Goal: Task Accomplishment & Management: Manage account settings

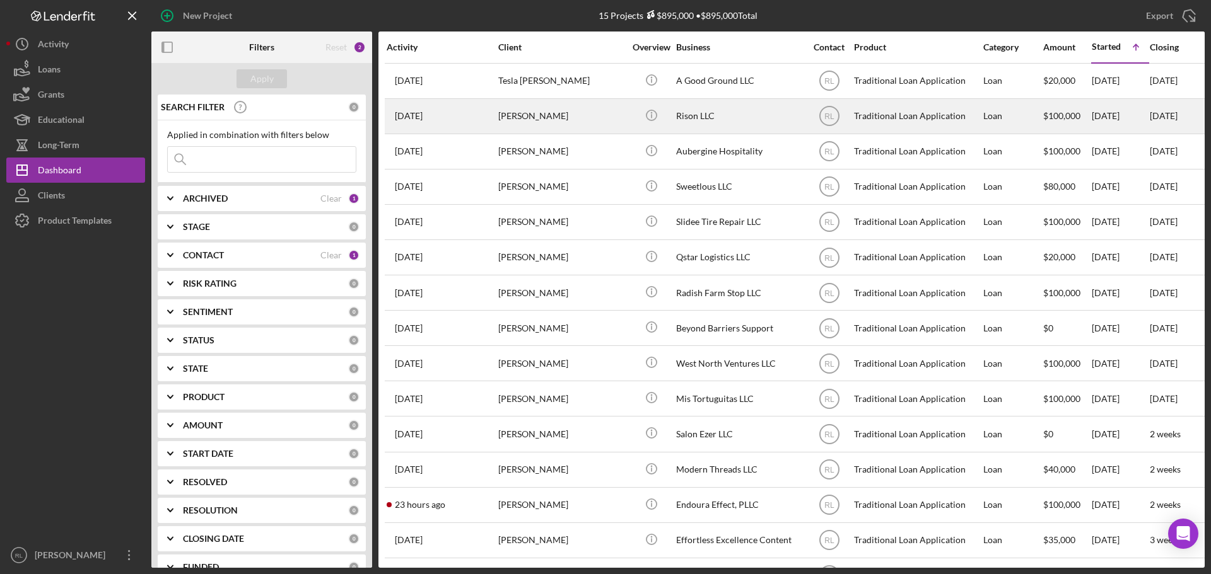
click at [573, 113] on div "[PERSON_NAME]" at bounding box center [561, 116] width 126 height 33
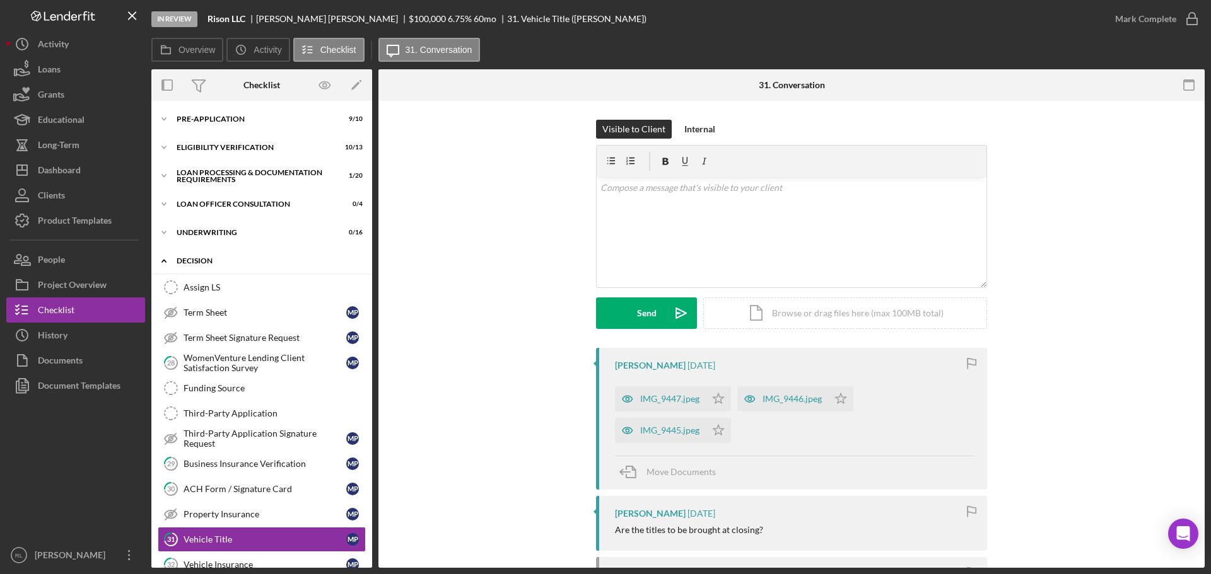
click at [207, 262] on div "Decision" at bounding box center [267, 261] width 180 height 8
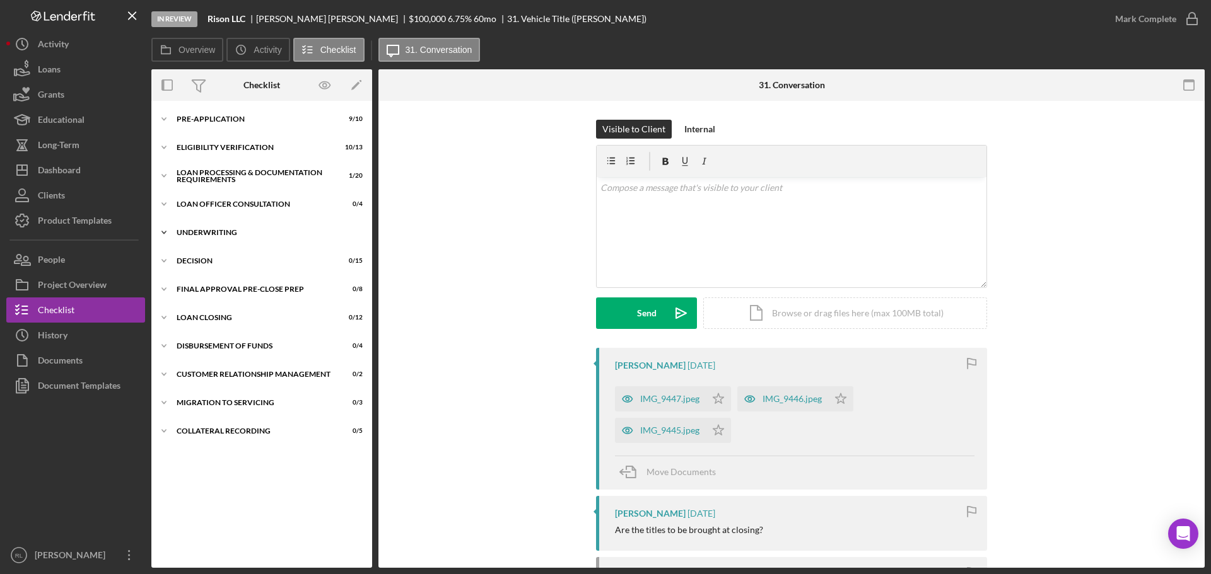
click at [214, 235] on div "Underwriting" at bounding box center [267, 233] width 180 height 8
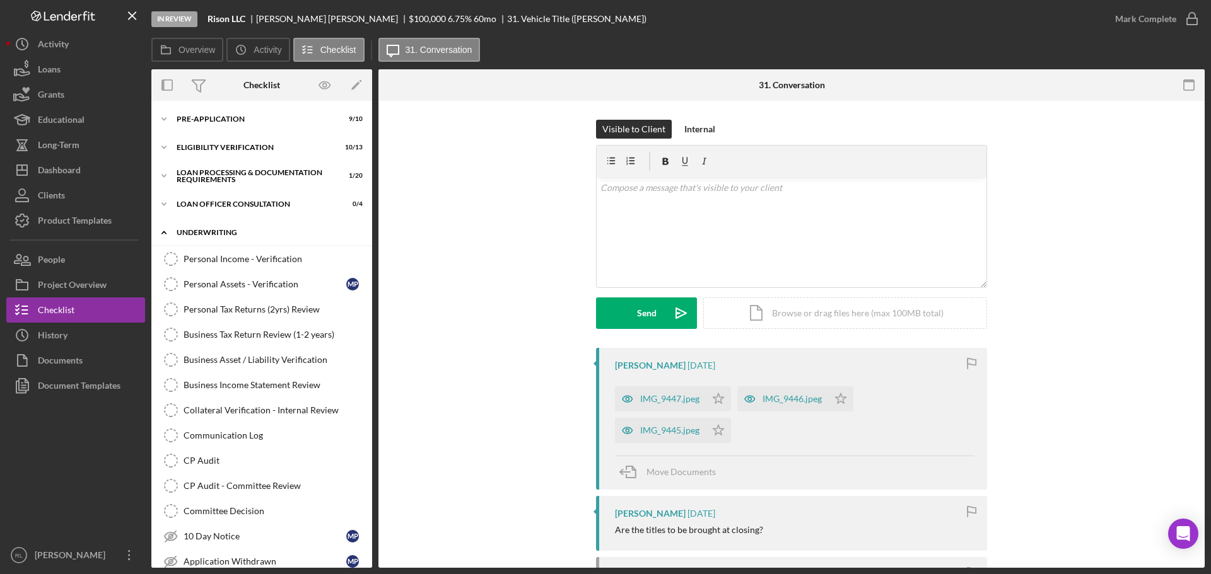
click at [231, 235] on div "Underwriting" at bounding box center [267, 233] width 180 height 8
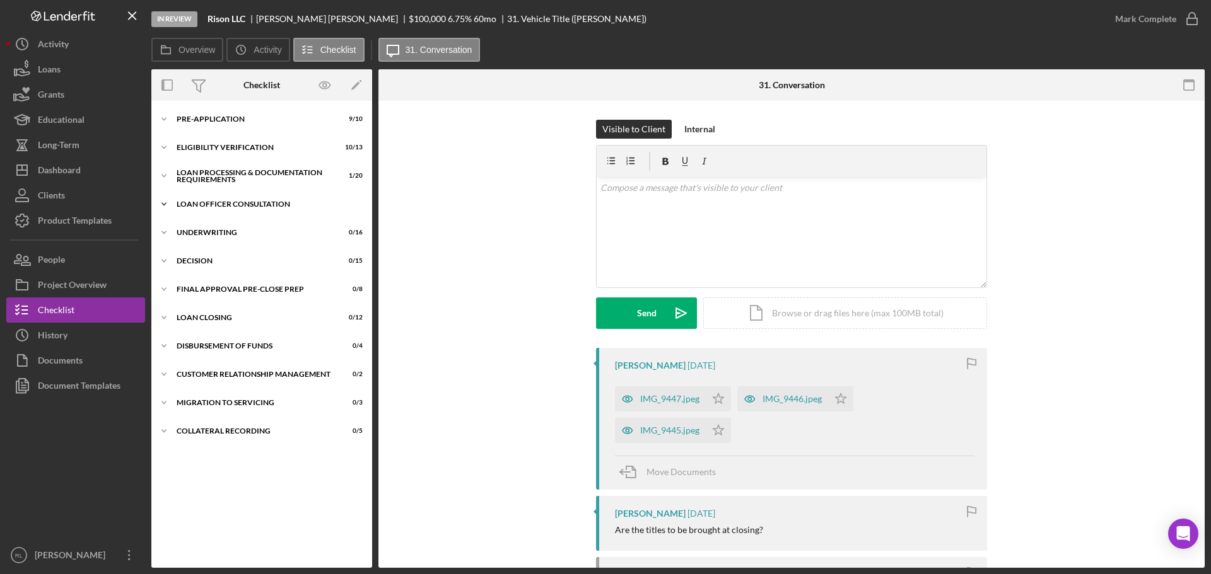
click at [242, 198] on div "Icon/Expander Loan Officer Consultation 0 / 4" at bounding box center [261, 204] width 221 height 25
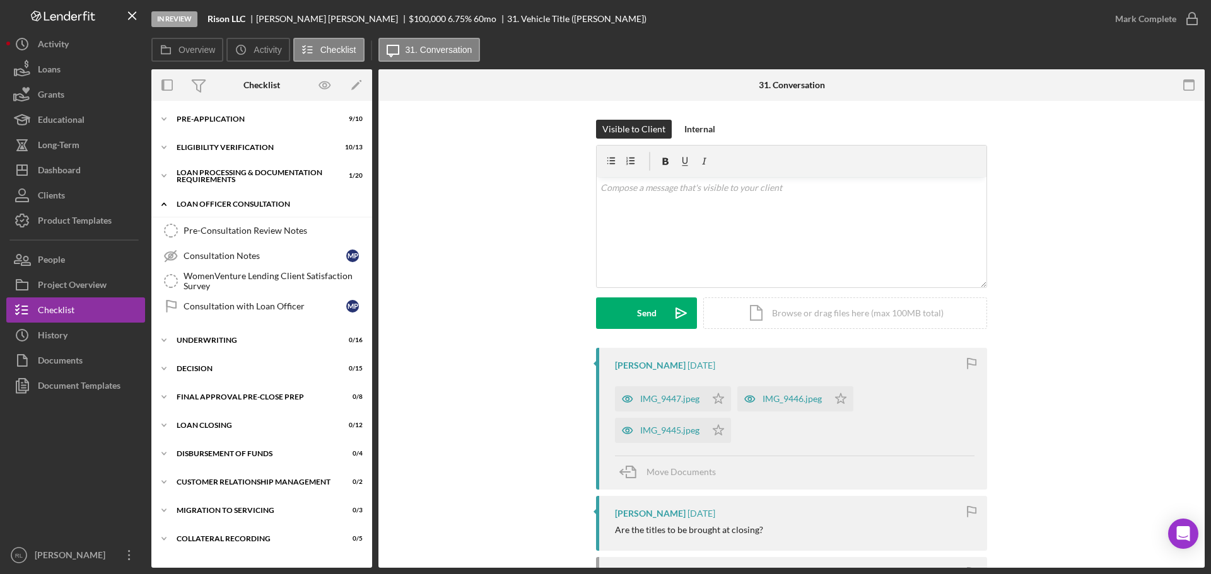
click at [252, 201] on div "Loan Officer Consultation" at bounding box center [267, 205] width 180 height 8
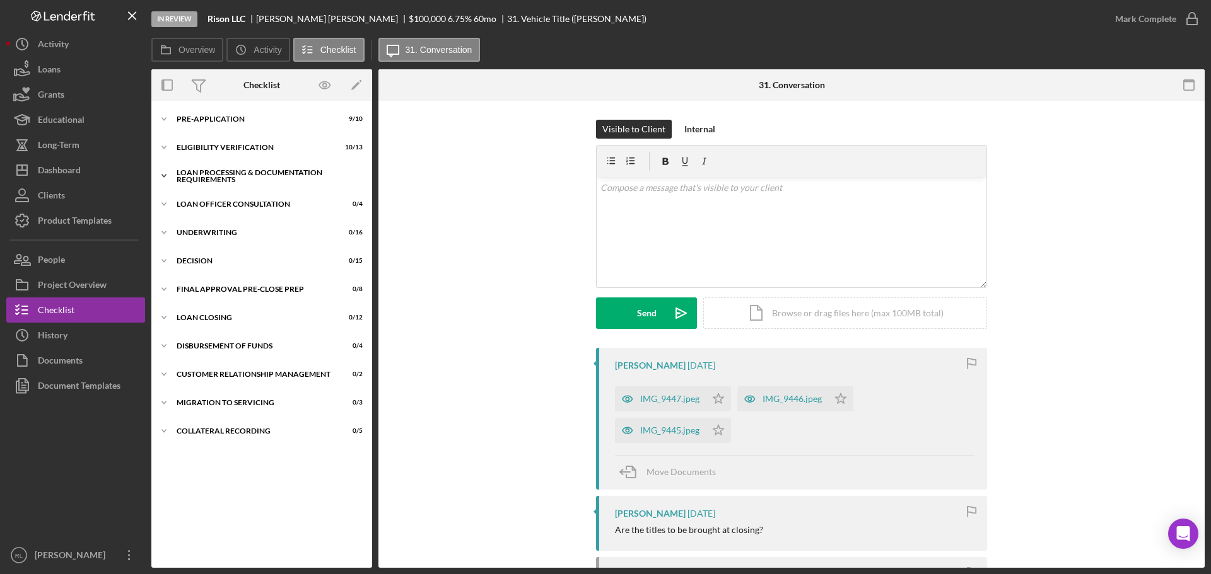
click at [255, 180] on div "Loan Processing & Documentation Requirements" at bounding box center [267, 176] width 180 height 15
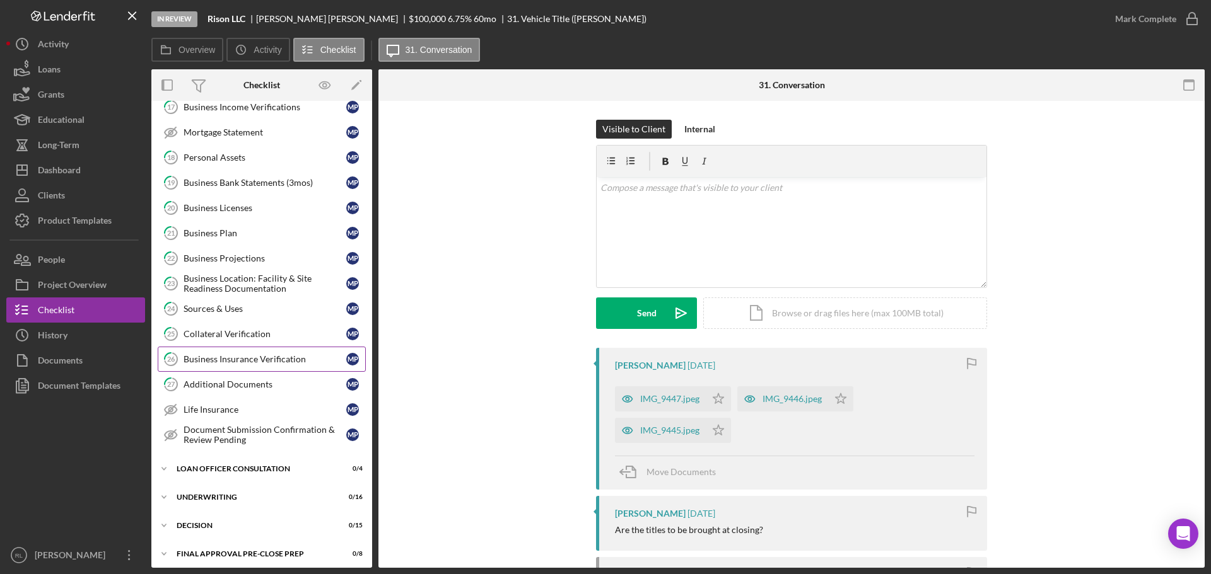
scroll to position [252, 0]
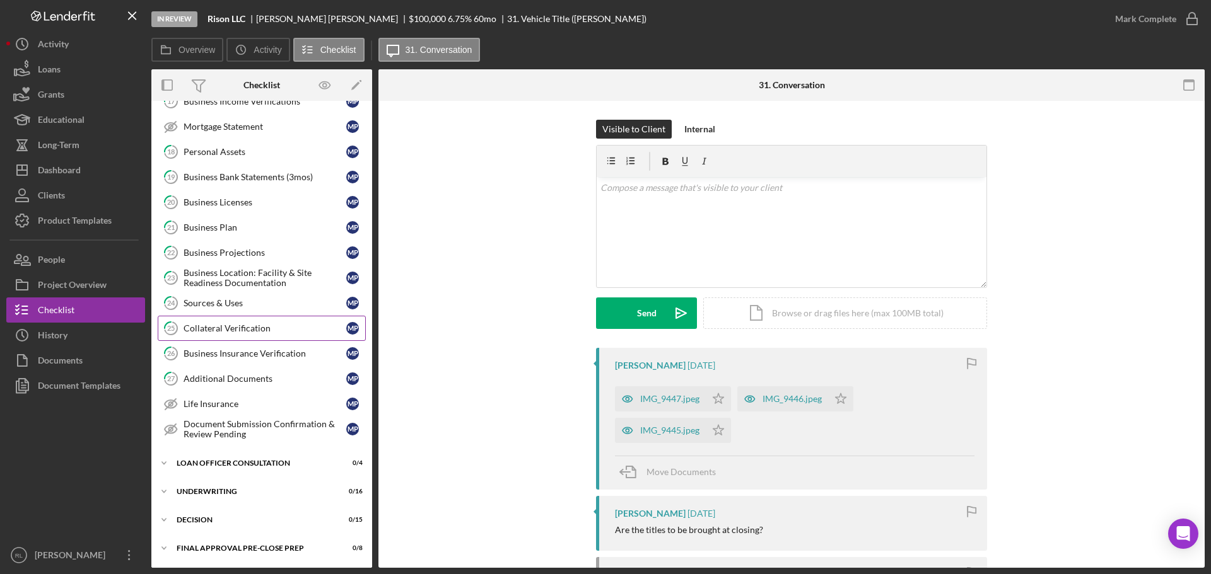
click at [269, 325] on div "Collateral Verification" at bounding box center [264, 328] width 163 height 10
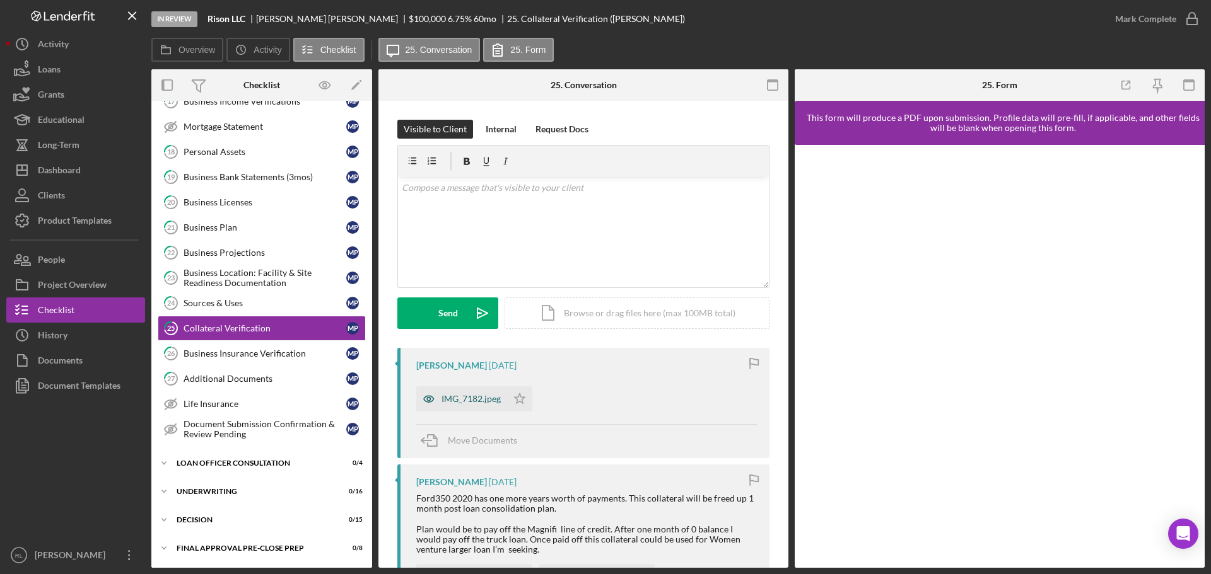
click at [480, 393] on div "IMG_7182.jpeg" at bounding box center [461, 399] width 91 height 25
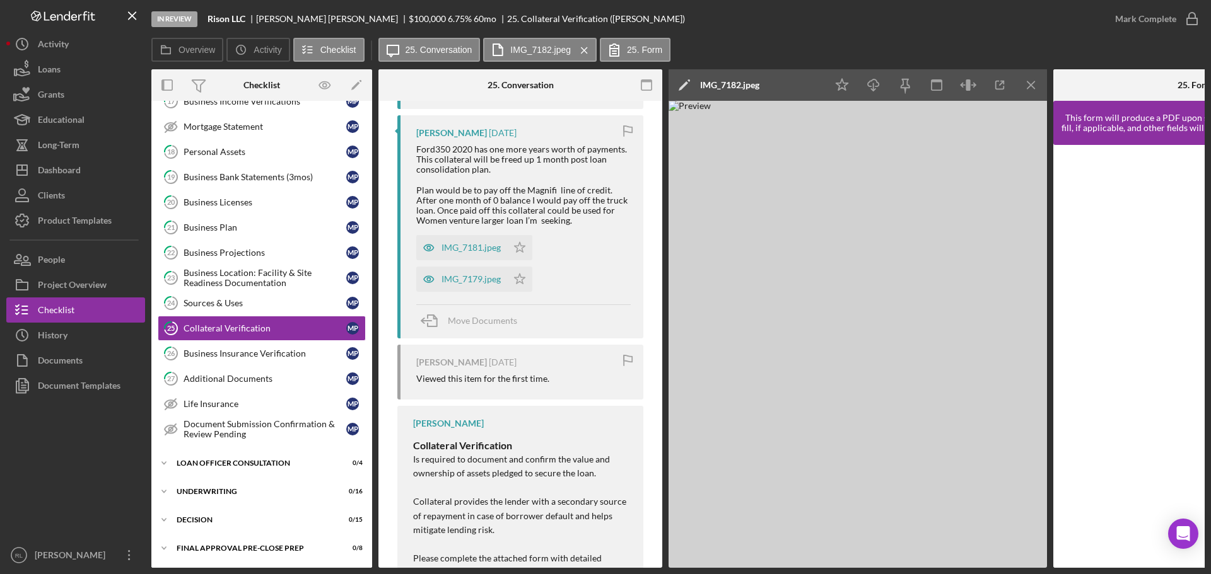
scroll to position [315, 0]
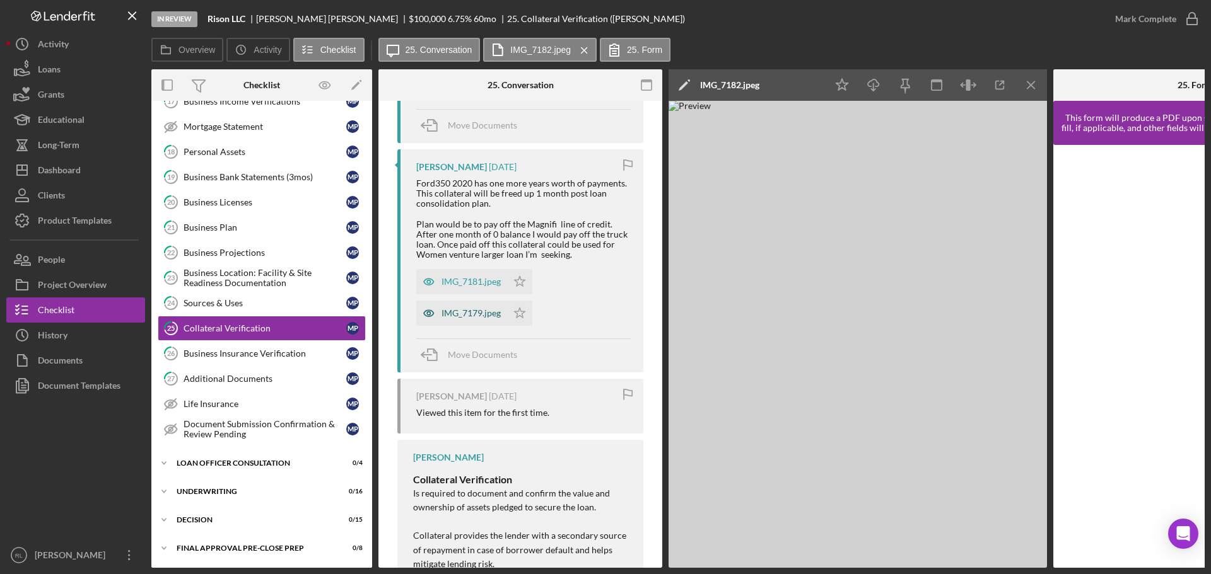
click at [469, 313] on div "IMG_7179.jpeg" at bounding box center [470, 313] width 59 height 10
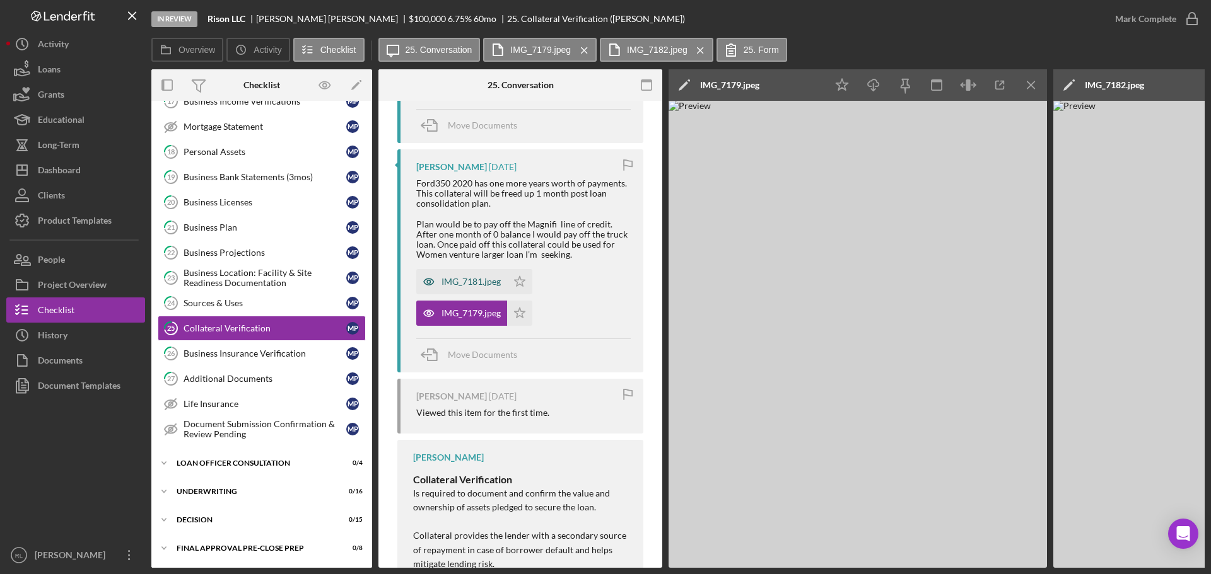
click at [465, 281] on div "IMG_7181.jpeg" at bounding box center [470, 282] width 59 height 10
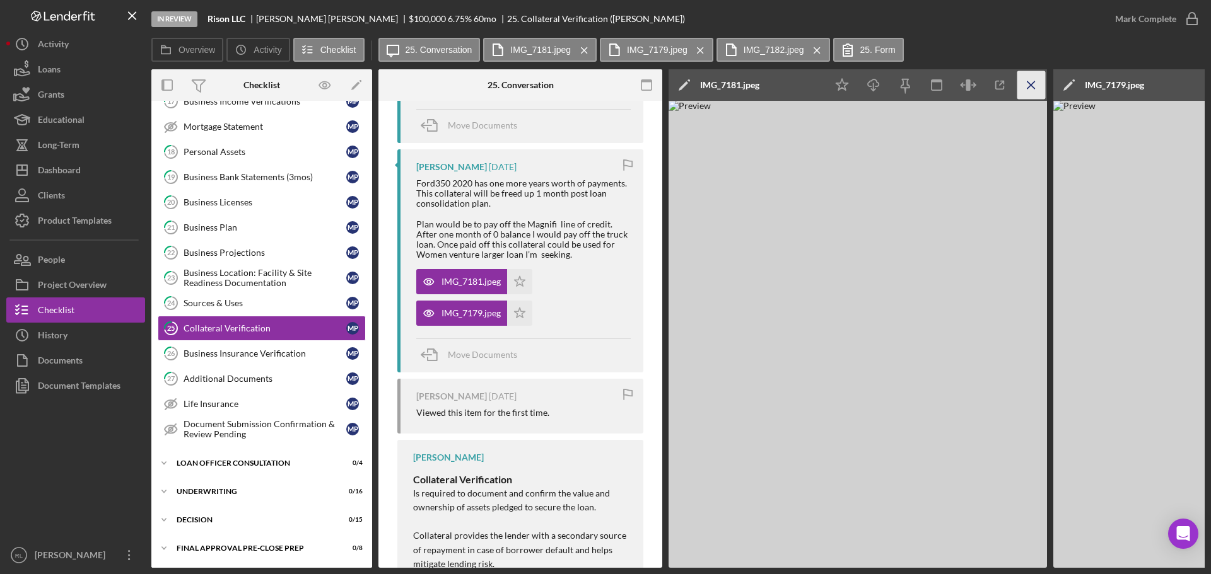
click at [1027, 93] on icon "Icon/Menu Close" at bounding box center [1031, 85] width 28 height 28
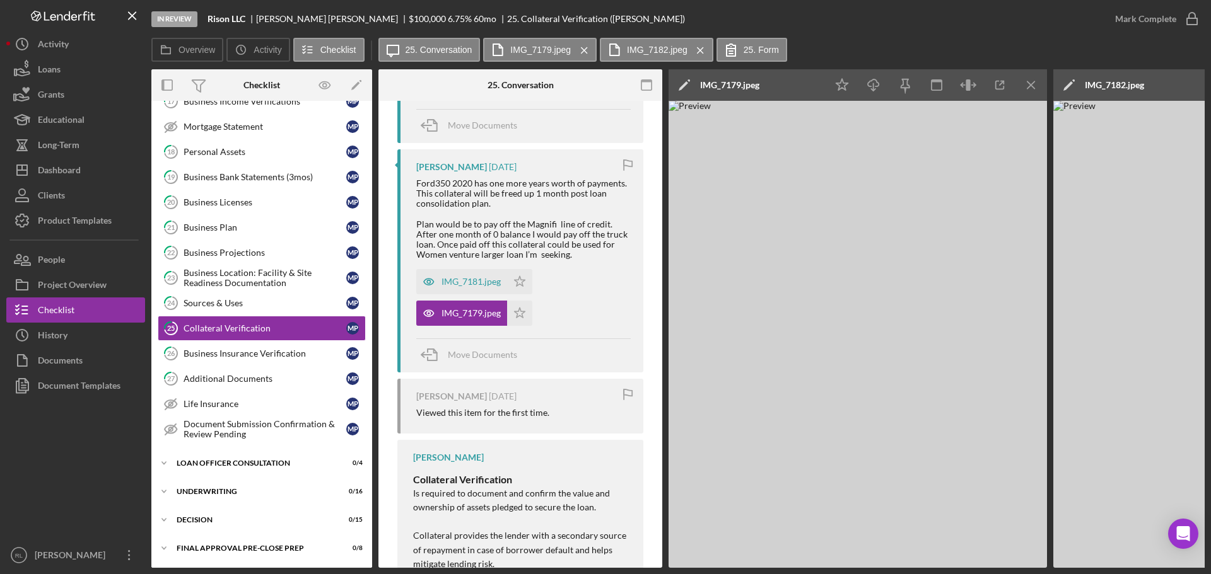
click at [1027, 93] on icon "Icon/Menu Close" at bounding box center [1031, 85] width 28 height 28
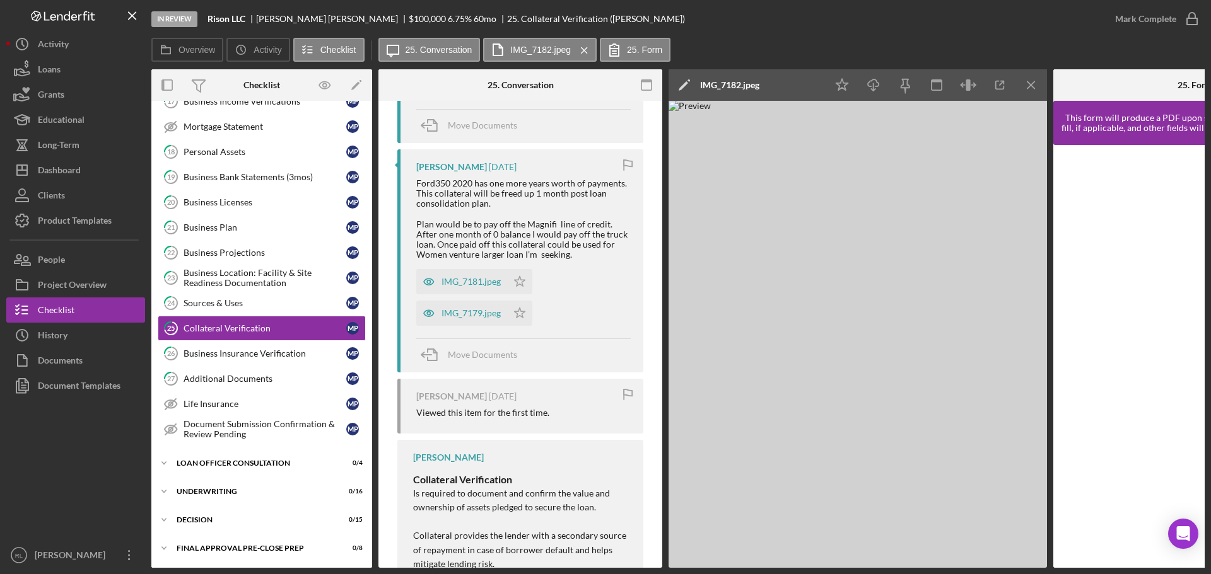
click at [1027, 93] on icon "Icon/Menu Close" at bounding box center [1031, 85] width 28 height 28
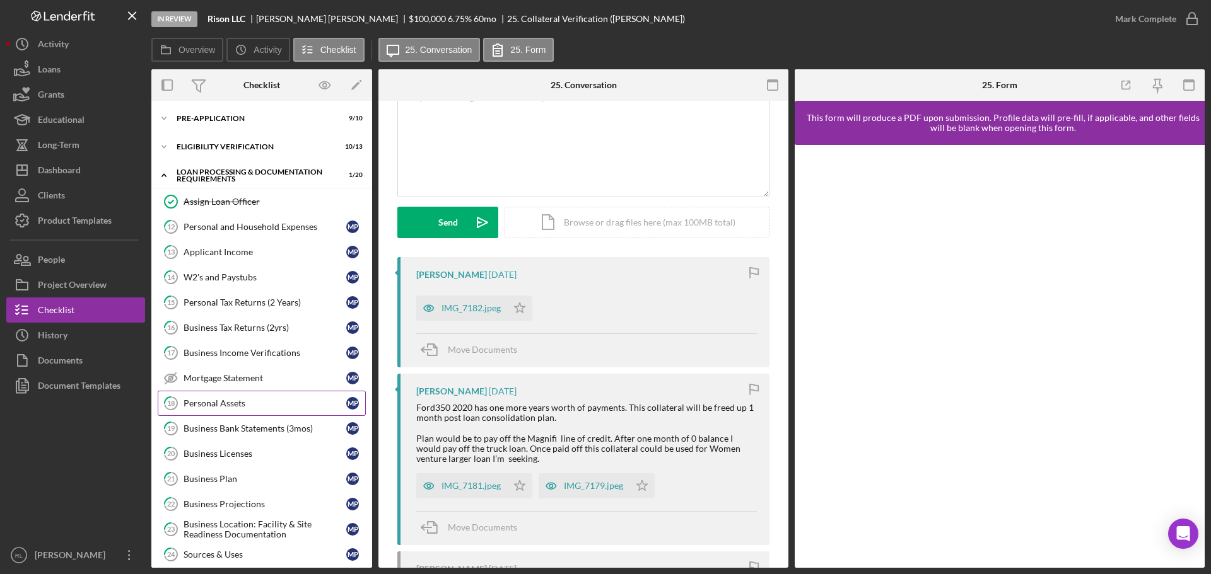
scroll to position [0, 0]
click at [245, 146] on div "Eligibility Verification" at bounding box center [267, 148] width 180 height 8
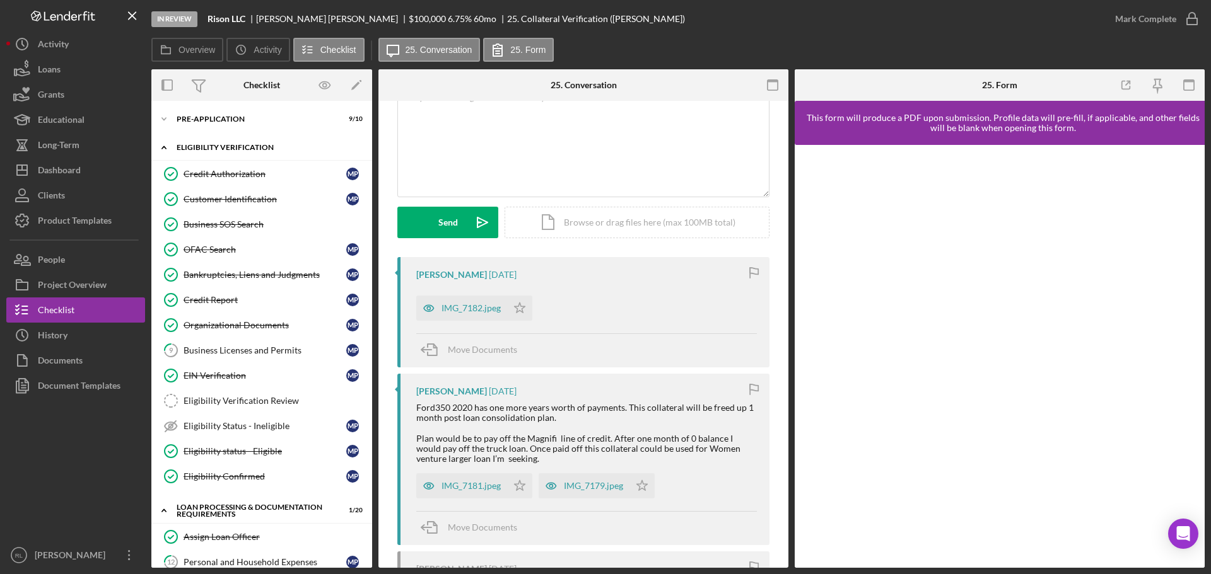
click at [225, 146] on div "Eligibility Verification" at bounding box center [267, 148] width 180 height 8
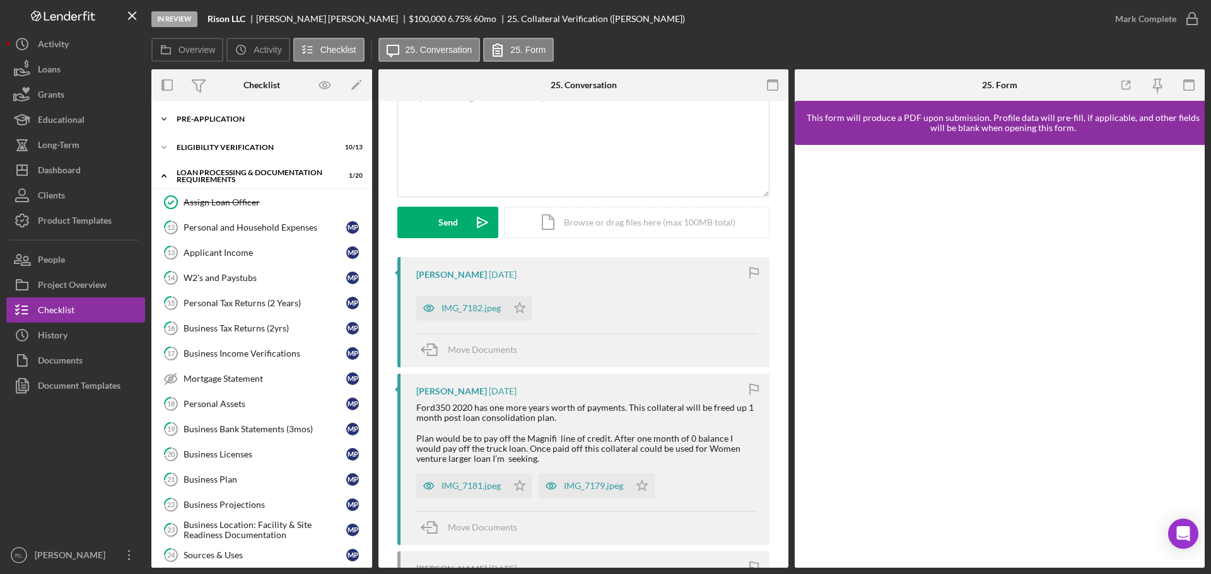
click at [238, 121] on div "Pre-Application" at bounding box center [267, 119] width 180 height 8
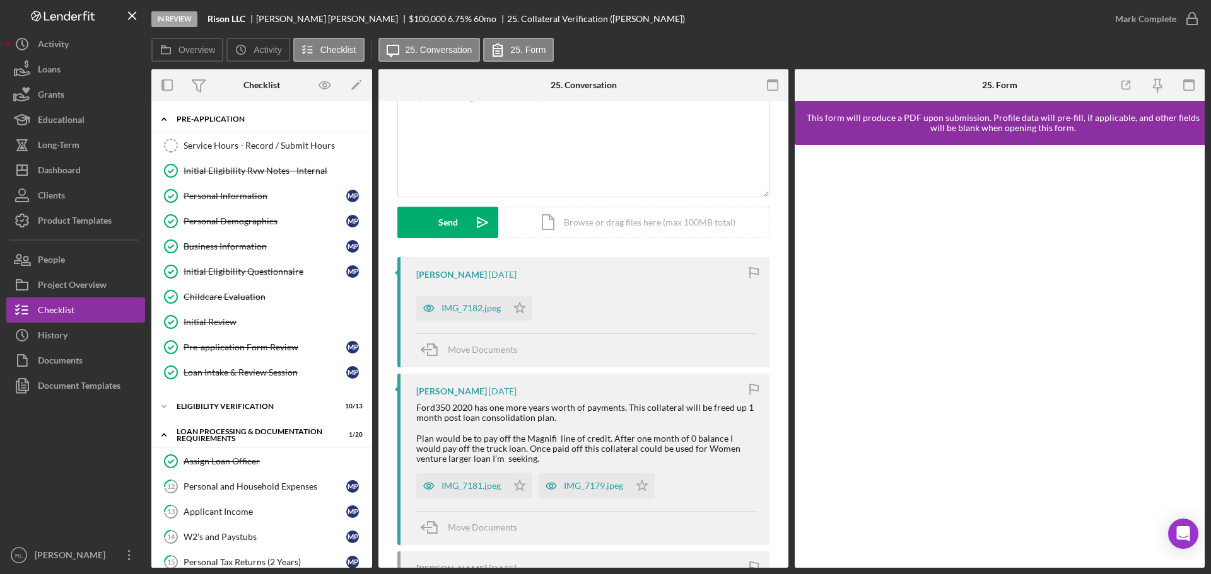
click at [245, 119] on div "Pre-Application" at bounding box center [267, 119] width 180 height 8
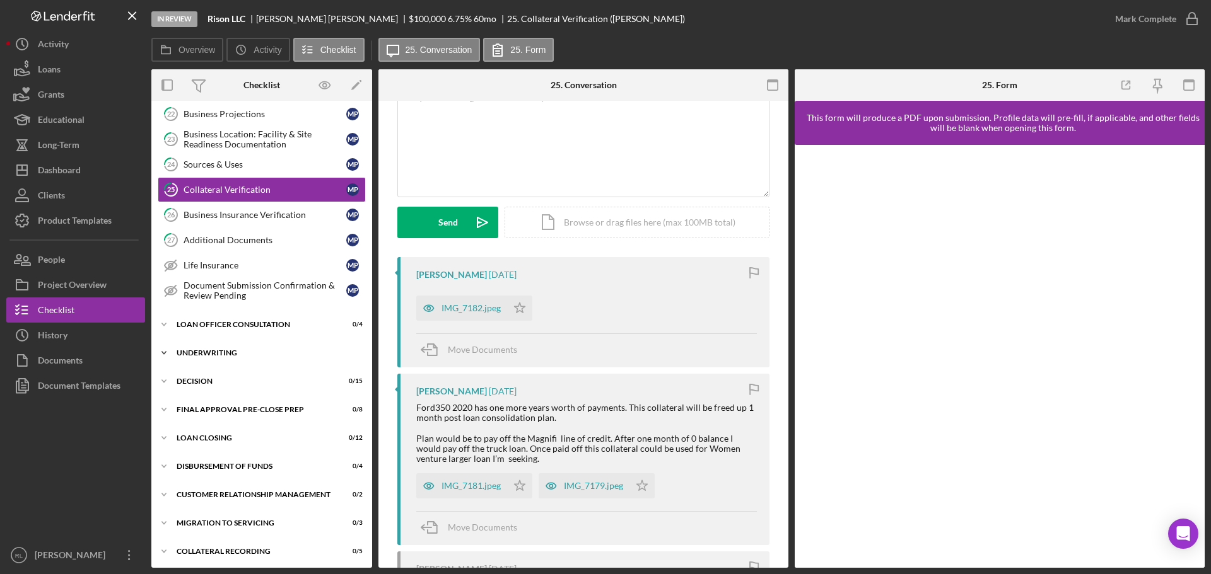
scroll to position [394, 0]
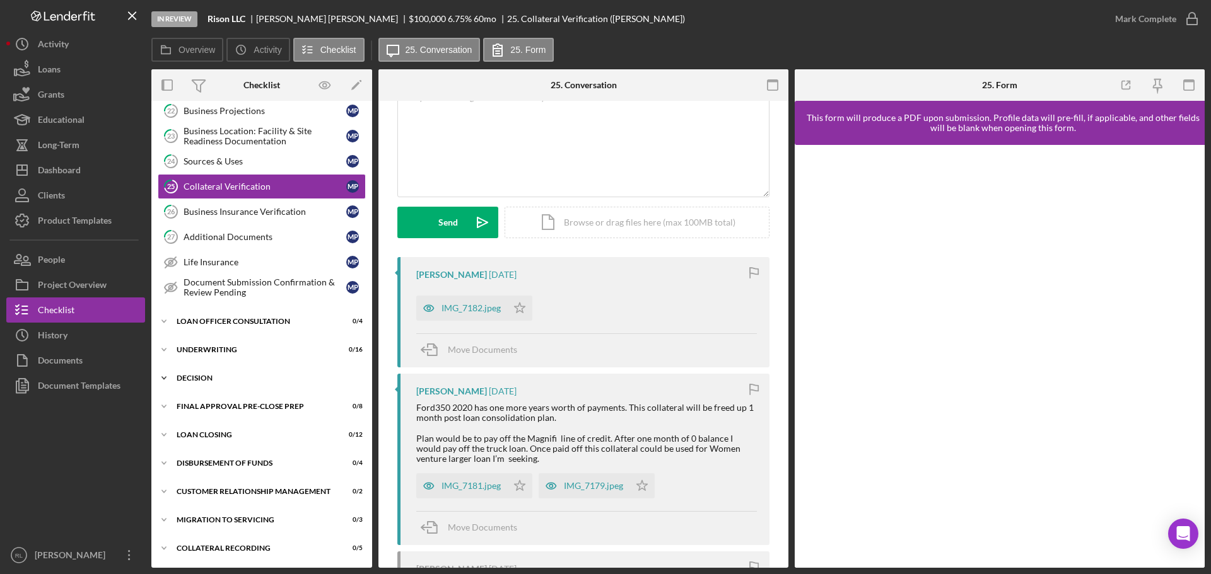
click at [196, 380] on div "Decision" at bounding box center [267, 379] width 180 height 8
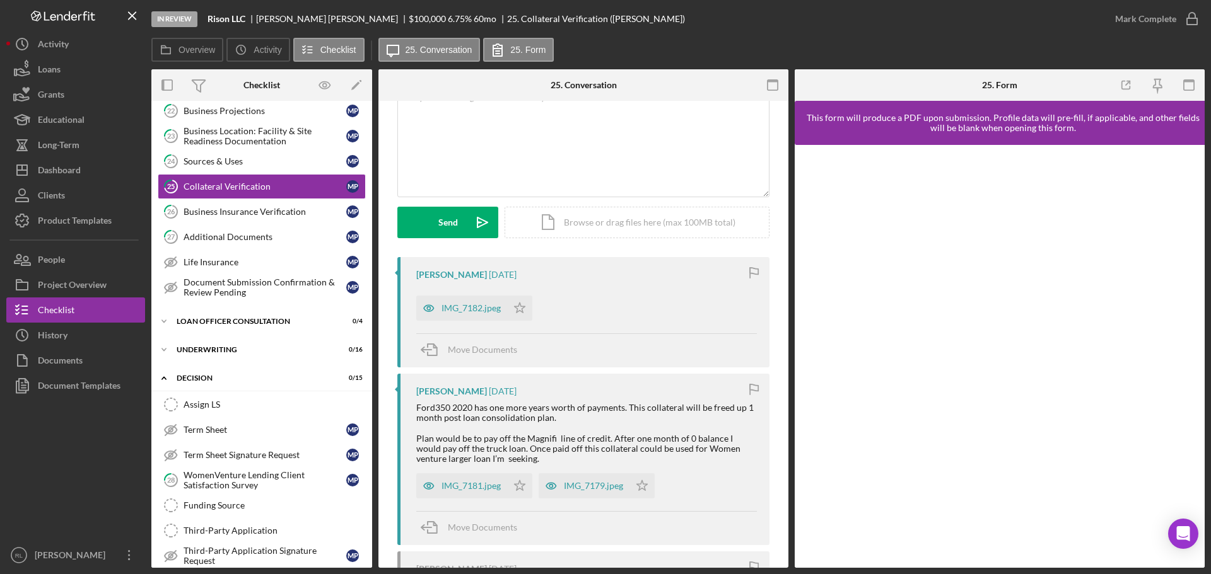
scroll to position [709, 0]
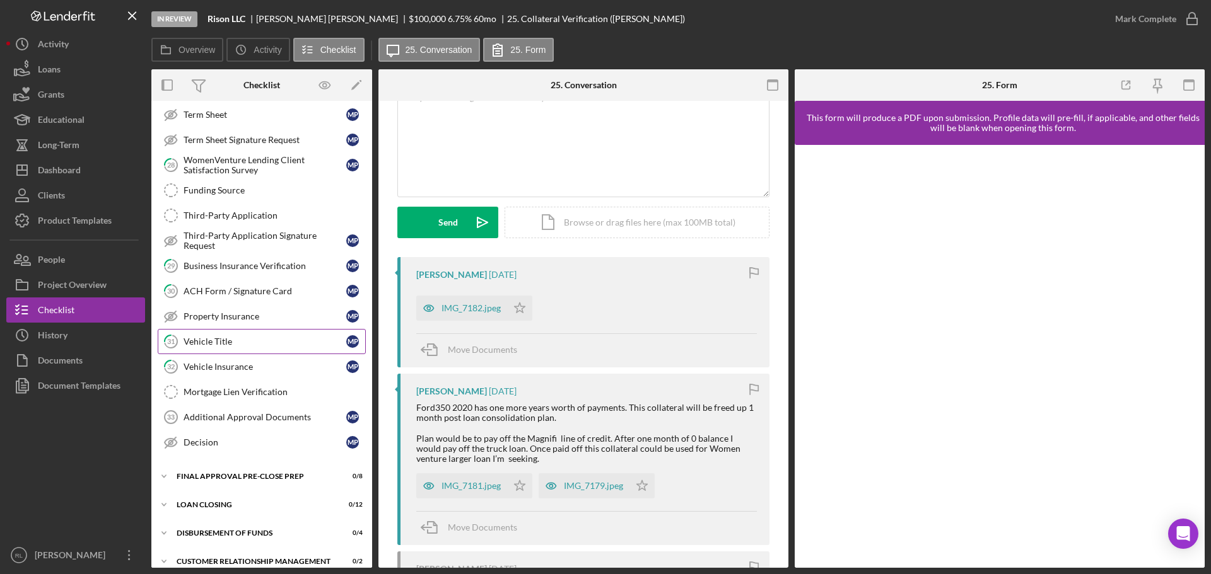
click at [239, 341] on div "Vehicle Title" at bounding box center [264, 342] width 163 height 10
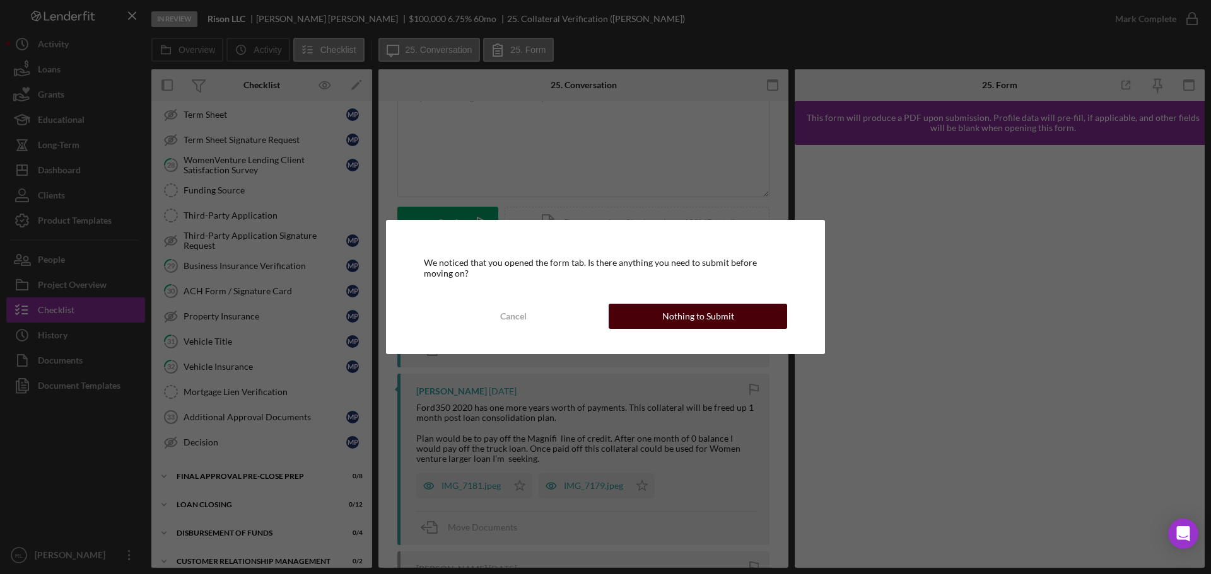
click at [663, 324] on button "Nothing to Submit" at bounding box center [697, 316] width 178 height 25
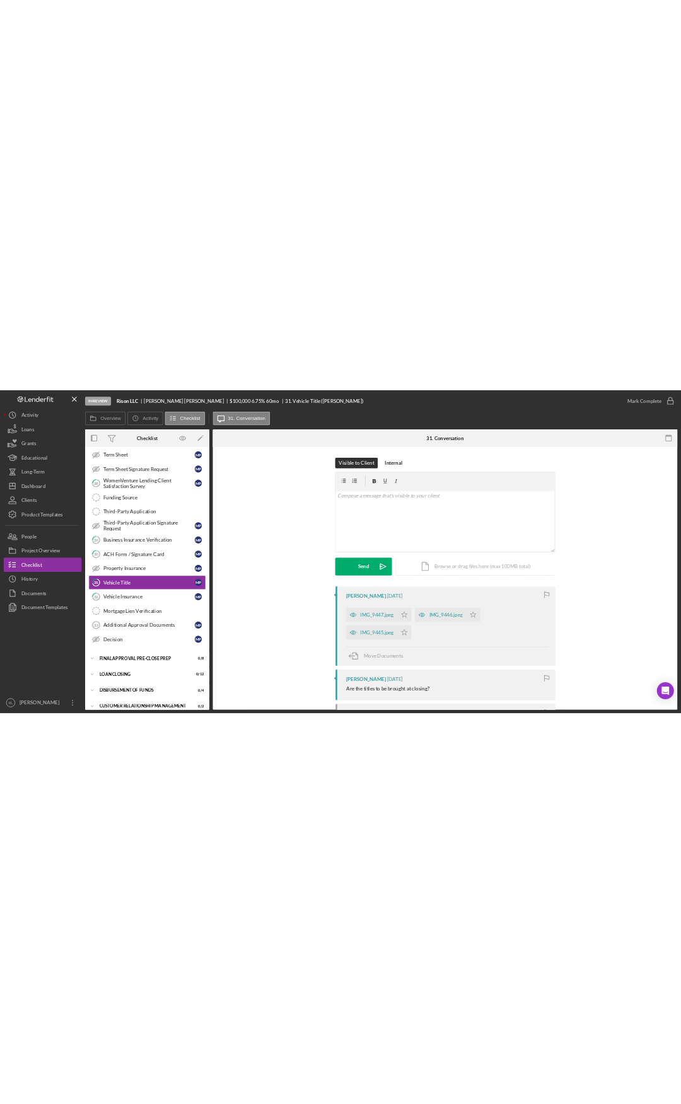
scroll to position [161, 0]
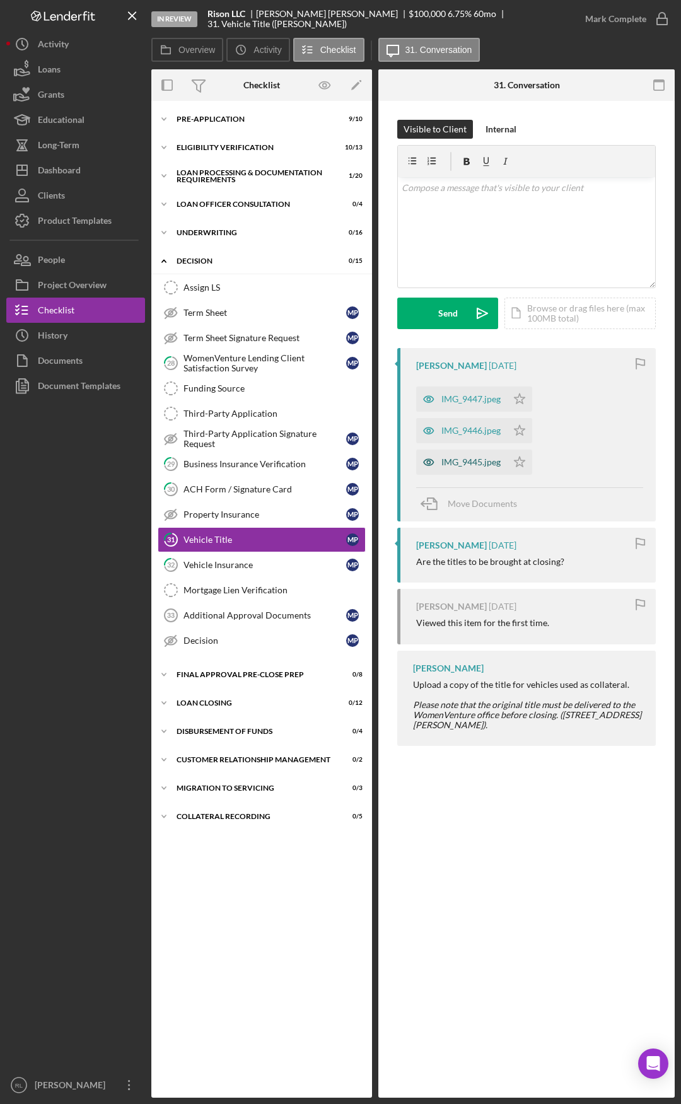
click at [475, 463] on div "IMG_9445.jpeg" at bounding box center [470, 462] width 59 height 10
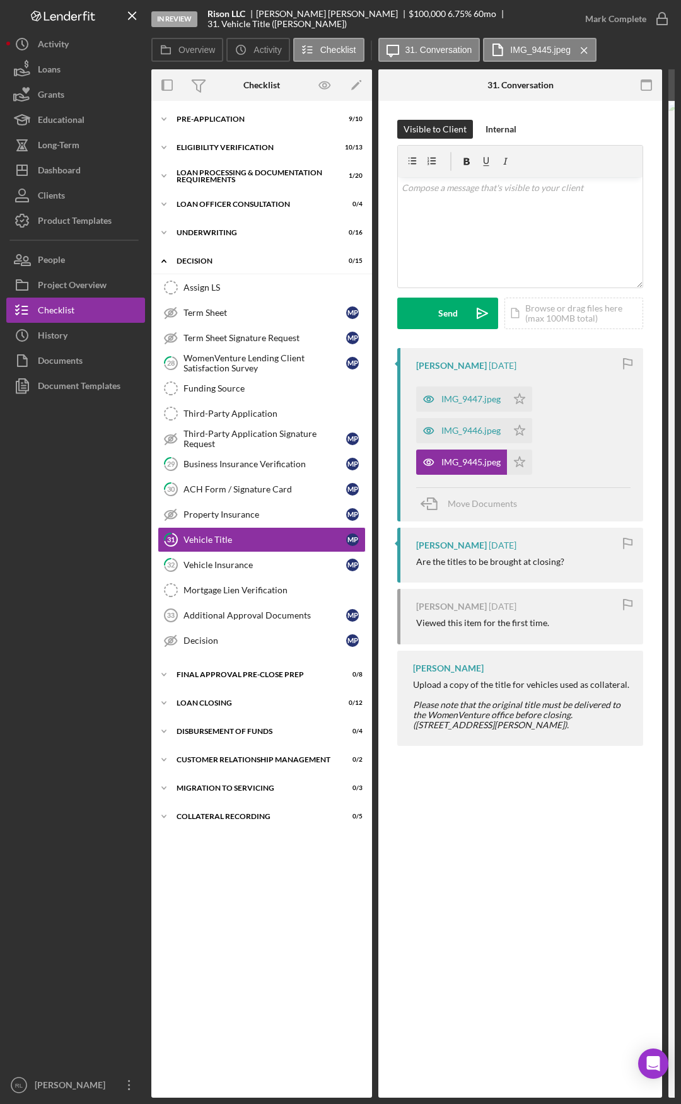
scroll to position [0, 372]
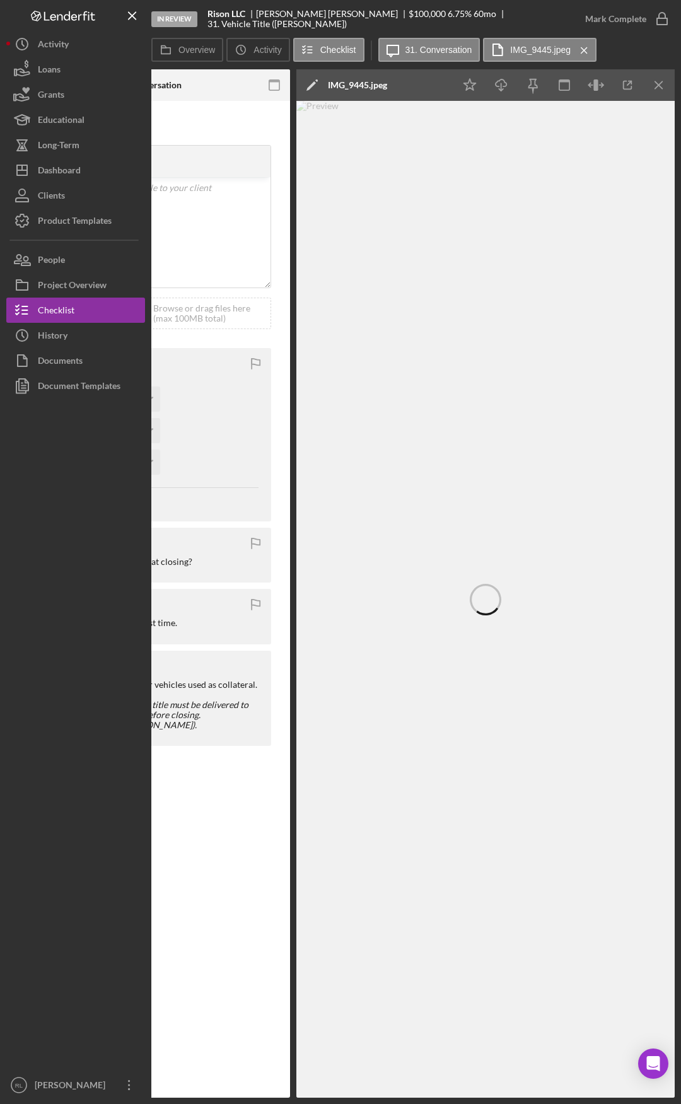
drag, startPoint x: 469, startPoint y: 744, endPoint x: 590, endPoint y: 748, distance: 121.8
